Goal: Task Accomplishment & Management: Use online tool/utility

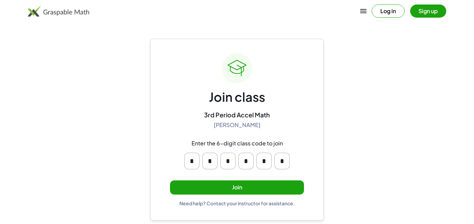
click at [239, 189] on button "Join" at bounding box center [237, 188] width 134 height 14
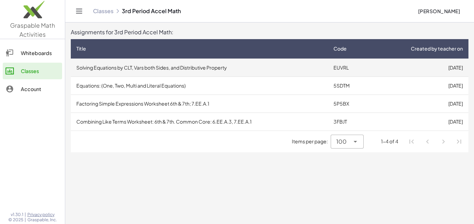
click at [225, 67] on td "Solving Equations by CLT, Vars both Sides, and Distributive Property" at bounding box center [199, 68] width 257 height 18
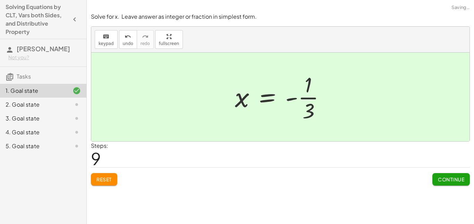
click at [458, 186] on button "Continue" at bounding box center [450, 179] width 37 height 12
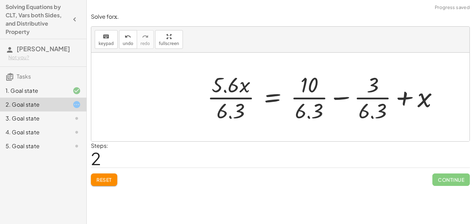
click at [103, 177] on span "Reset" at bounding box center [103, 180] width 15 height 6
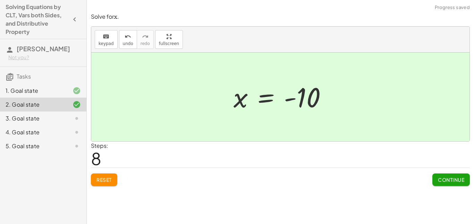
click at [462, 184] on button "Continue" at bounding box center [450, 180] width 37 height 12
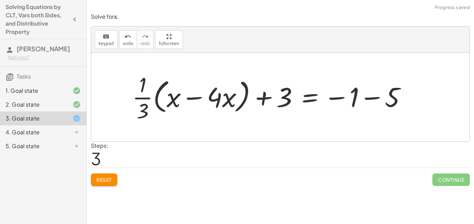
click at [260, 102] on div at bounding box center [272, 96] width 286 height 53
click at [262, 101] on div at bounding box center [272, 96] width 286 height 53
drag, startPoint x: 262, startPoint y: 101, endPoint x: 348, endPoint y: 105, distance: 86.1
click at [348, 105] on div at bounding box center [272, 96] width 286 height 53
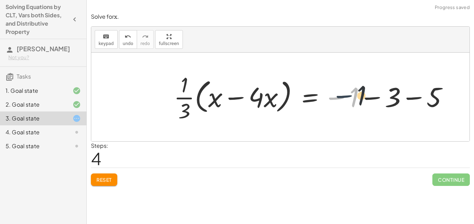
drag, startPoint x: 337, startPoint y: 101, endPoint x: 349, endPoint y: 100, distance: 11.8
click at [349, 100] on div at bounding box center [313, 96] width 286 height 53
drag, startPoint x: 335, startPoint y: 100, endPoint x: 376, endPoint y: 100, distance: 40.6
click at [376, 100] on div at bounding box center [313, 96] width 286 height 53
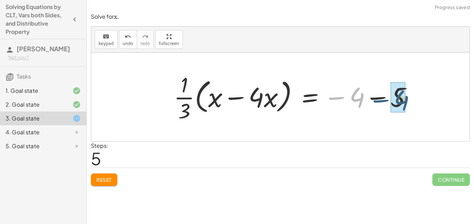
drag, startPoint x: 335, startPoint y: 100, endPoint x: 379, endPoint y: 102, distance: 43.8
click at [379, 102] on div at bounding box center [295, 96] width 250 height 53
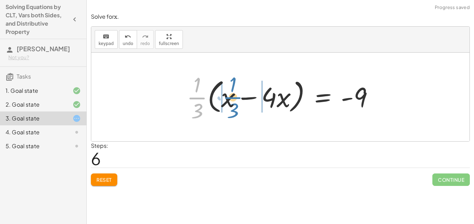
drag, startPoint x: 201, startPoint y: 99, endPoint x: 237, endPoint y: 98, distance: 35.7
click at [237, 98] on div at bounding box center [282, 96] width 199 height 53
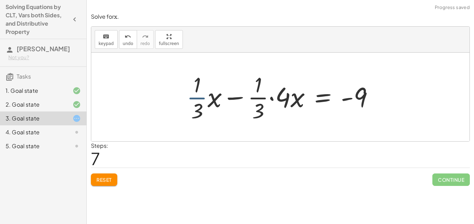
click at [201, 99] on div at bounding box center [282, 96] width 199 height 53
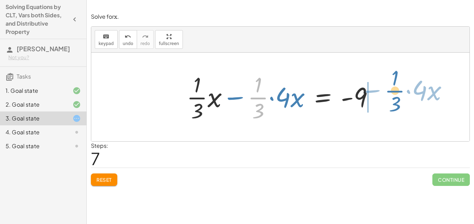
drag, startPoint x: 249, startPoint y: 98, endPoint x: 385, endPoint y: 92, distance: 136.1
click at [385, 92] on div "+ · · 1 · 3 · x + 3 − · · 4 · 3 · x = − 1 − 5 + 3 + · ( + x − · 4 · x ) · · 1 ·…" at bounding box center [280, 97] width 378 height 89
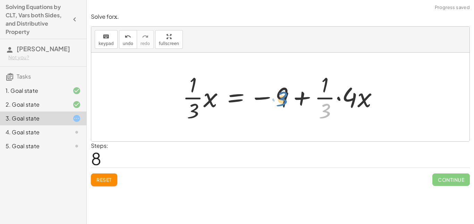
drag, startPoint x: 325, startPoint y: 110, endPoint x: 282, endPoint y: 96, distance: 44.6
click at [282, 96] on div at bounding box center [283, 96] width 208 height 53
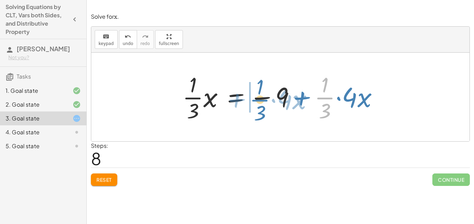
drag, startPoint x: 324, startPoint y: 96, endPoint x: 260, endPoint y: 98, distance: 64.5
click at [260, 98] on div at bounding box center [283, 96] width 208 height 53
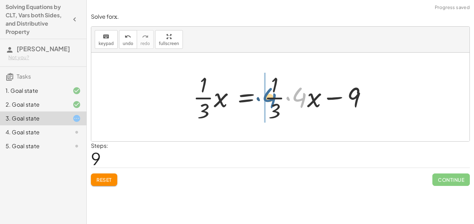
drag, startPoint x: 296, startPoint y: 96, endPoint x: 266, endPoint y: 96, distance: 30.5
click at [266, 96] on div at bounding box center [282, 96] width 187 height 53
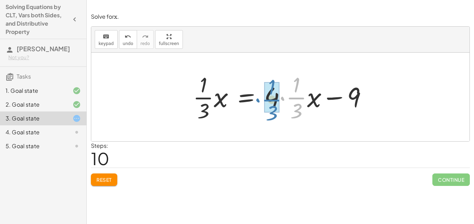
drag, startPoint x: 294, startPoint y: 94, endPoint x: 269, endPoint y: 95, distance: 24.7
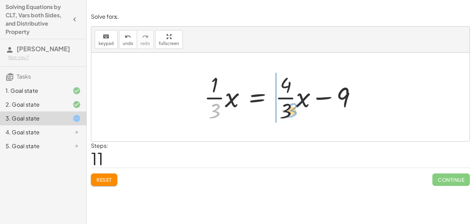
drag, startPoint x: 215, startPoint y: 112, endPoint x: 290, endPoint y: 111, distance: 75.3
click at [290, 111] on div at bounding box center [282, 96] width 165 height 53
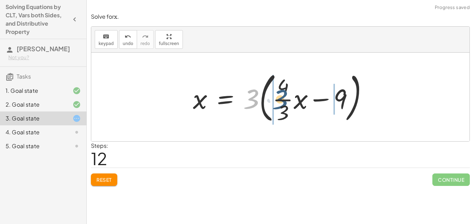
drag, startPoint x: 251, startPoint y: 98, endPoint x: 279, endPoint y: 99, distance: 28.4
click at [279, 99] on div at bounding box center [282, 97] width 187 height 58
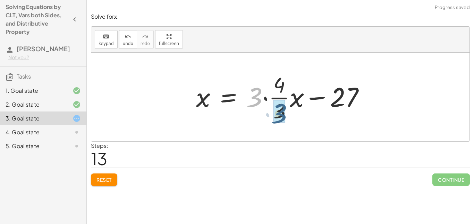
drag, startPoint x: 260, startPoint y: 98, endPoint x: 284, endPoint y: 114, distance: 29.3
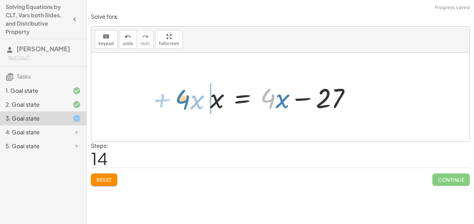
drag, startPoint x: 273, startPoint y: 99, endPoint x: 187, endPoint y: 100, distance: 85.7
click at [187, 100] on div "+ · · 1 · 3 · x + 3 − · · 4 · 3 · x = − 1 − 5 + 3 + · ( + x − · 4 · x ) · · 1 ·…" at bounding box center [280, 97] width 378 height 89
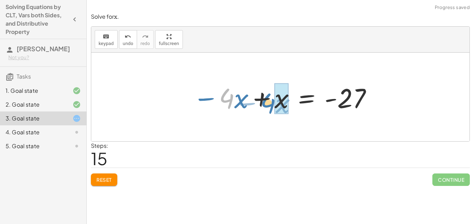
drag, startPoint x: 223, startPoint y: 103, endPoint x: 264, endPoint y: 108, distance: 41.5
click at [264, 108] on div at bounding box center [282, 97] width 187 height 36
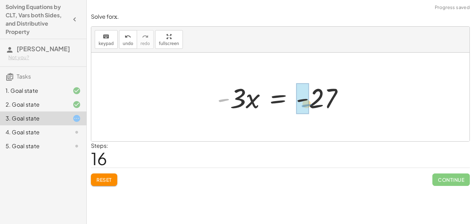
drag, startPoint x: 227, startPoint y: 101, endPoint x: 309, endPoint y: 106, distance: 82.0
click at [309, 106] on div at bounding box center [283, 97] width 139 height 36
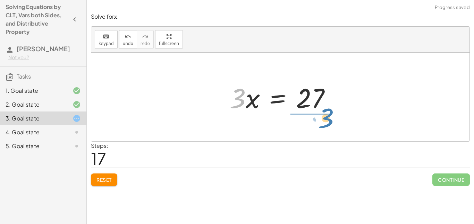
drag, startPoint x: 236, startPoint y: 105, endPoint x: 322, endPoint y: 126, distance: 88.5
click at [322, 126] on div "+ · · 1 · 3 · x + 3 − · · 4 · 3 · x = − 1 − 5 + 3 + · ( + x − · 4 · x ) · · 1 ·…" at bounding box center [280, 97] width 378 height 89
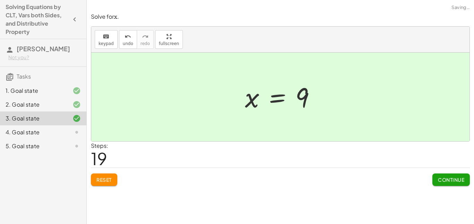
click at [455, 179] on span "Continue" at bounding box center [451, 180] width 26 height 6
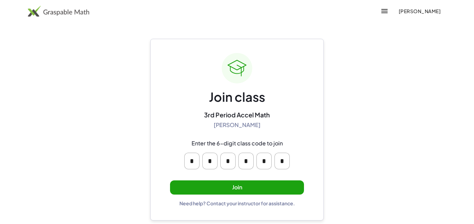
click at [235, 187] on button "Join" at bounding box center [237, 188] width 134 height 14
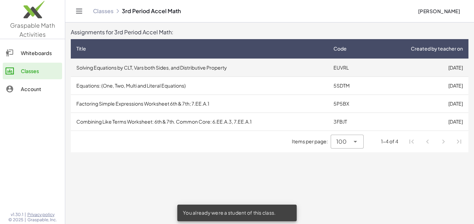
click at [227, 70] on td "Solving Equations by CLT, Vars both Sides, and Distributive Property" at bounding box center [199, 68] width 257 height 18
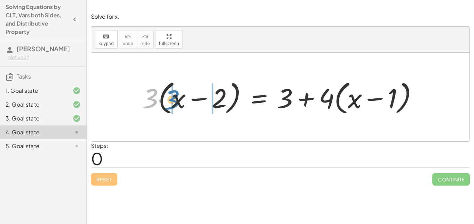
drag, startPoint x: 152, startPoint y: 103, endPoint x: 174, endPoint y: 104, distance: 22.2
click at [174, 104] on div at bounding box center [283, 97] width 288 height 40
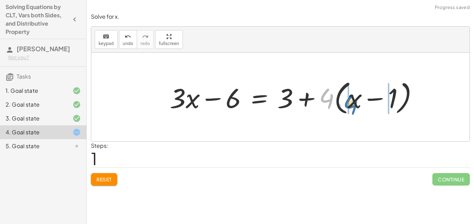
drag, startPoint x: 320, startPoint y: 98, endPoint x: 344, endPoint y: 103, distance: 24.6
click at [344, 103] on div at bounding box center [296, 97] width 261 height 40
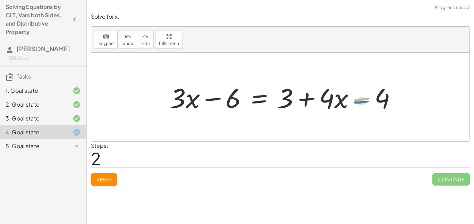
click at [359, 102] on div at bounding box center [285, 97] width 239 height 36
drag, startPoint x: 374, startPoint y: 102, endPoint x: 382, endPoint y: 94, distance: 11.8
click at [382, 94] on div at bounding box center [285, 97] width 239 height 36
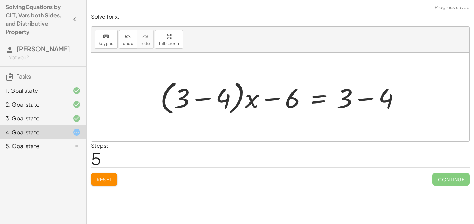
click at [96, 184] on button "Reset" at bounding box center [104, 179] width 26 height 12
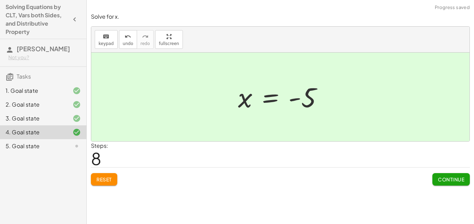
click at [461, 181] on span "Continue" at bounding box center [451, 180] width 26 height 6
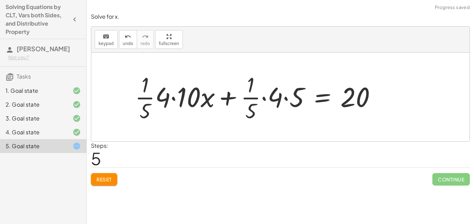
click at [111, 180] on span "Reset" at bounding box center [103, 180] width 15 height 6
